Goal: Entertainment & Leisure: Consume media (video, audio)

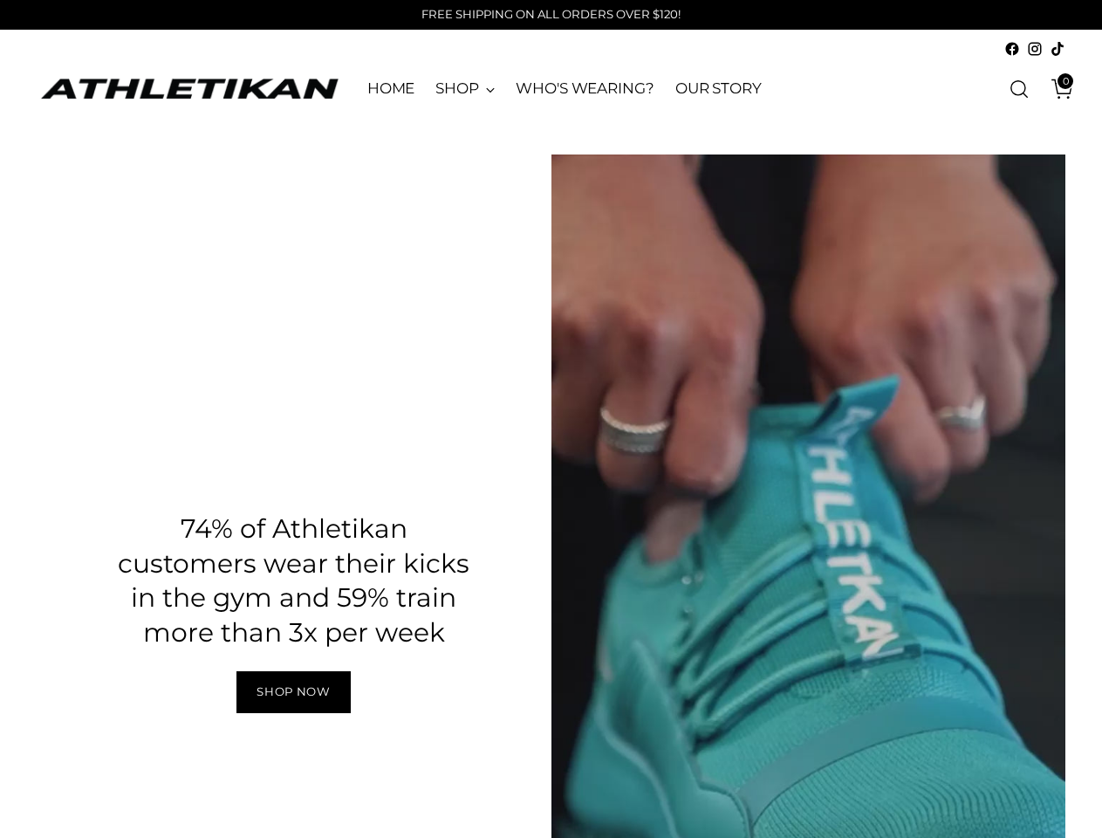
click at [1018, 284] on div "Pause" at bounding box center [809, 611] width 515 height 915
